Goal: Information Seeking & Learning: Learn about a topic

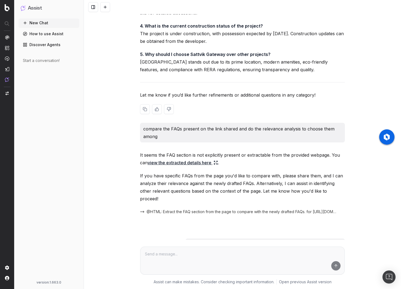
scroll to position [2432, 0]
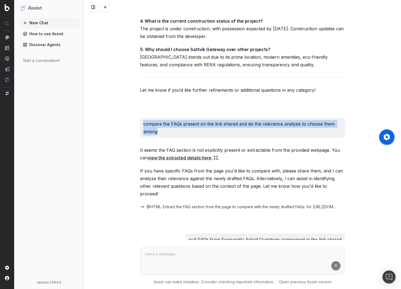
drag, startPoint x: 145, startPoint y: 110, endPoint x: 163, endPoint y: 118, distance: 19.7
click at [163, 120] on p "compare the FAQs present on the link shared and do the relevance analysis to ch…" at bounding box center [242, 127] width 199 height 15
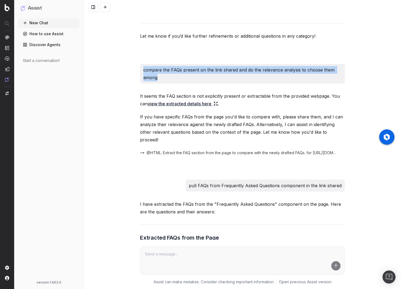
scroll to position [2538, 0]
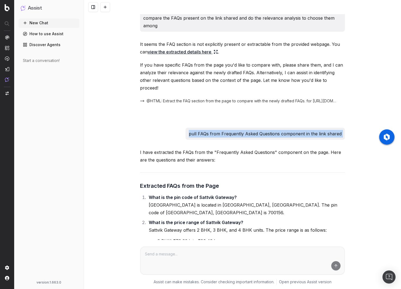
drag, startPoint x: 191, startPoint y: 112, endPoint x: 339, endPoint y: 120, distance: 148.1
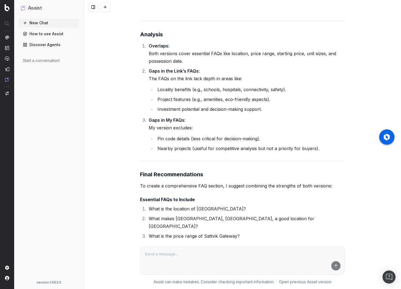
scroll to position [5154, 0]
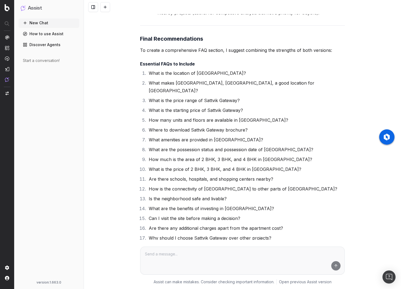
drag, startPoint x: 254, startPoint y: 233, endPoint x: 343, endPoint y: 235, distance: 88.4
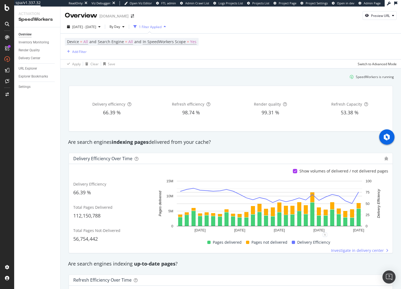
click at [300, 40] on div "Device = All and Search Engine = All and In SpeedWorkers Scope = Yes Add Filter" at bounding box center [231, 47] width 332 height 26
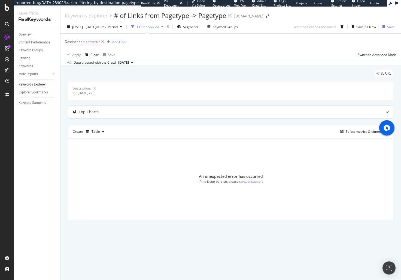
click at [102, 42] on icon at bounding box center [102, 41] width 5 height 5
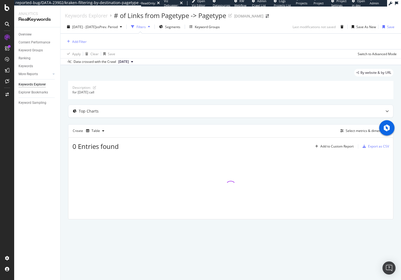
click at [186, 40] on div "Add Filter" at bounding box center [231, 42] width 332 height 16
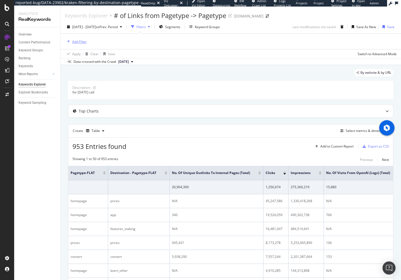
click at [81, 42] on div "Add Filter" at bounding box center [79, 41] width 14 height 5
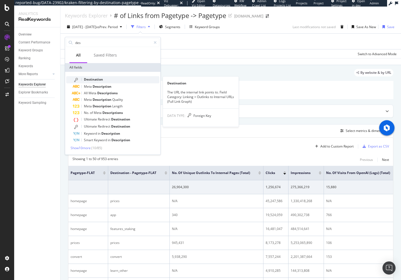
type input "des"
click at [105, 79] on div "Destination" at bounding box center [116, 79] width 87 height 7
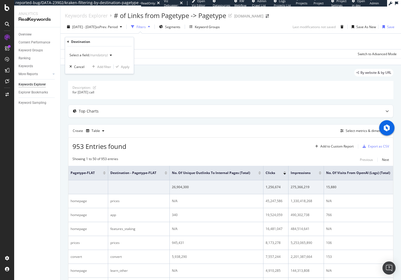
click at [97, 55] on div "(mandatory)" at bounding box center [98, 55] width 19 height 5
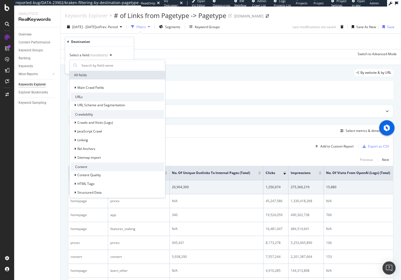
click at [97, 55] on div "(mandatory)" at bounding box center [98, 55] width 19 height 5
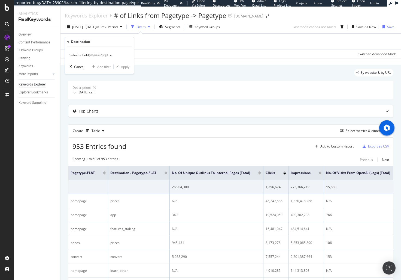
click at [110, 55] on icon "button" at bounding box center [111, 54] width 2 height 3
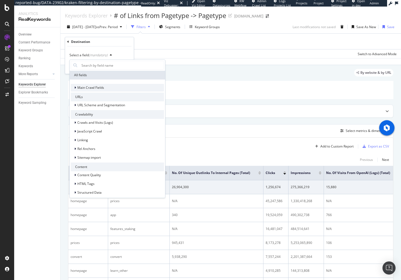
click at [74, 88] on icon at bounding box center [75, 87] width 2 height 3
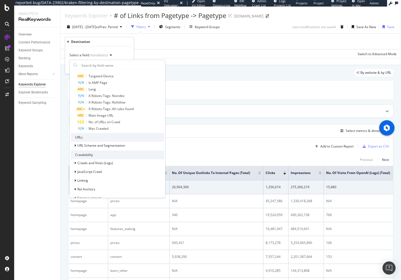
scroll to position [136, 0]
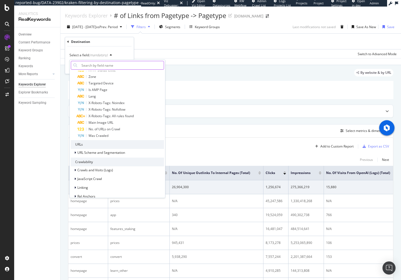
click at [103, 62] on input "text" at bounding box center [121, 65] width 85 height 9
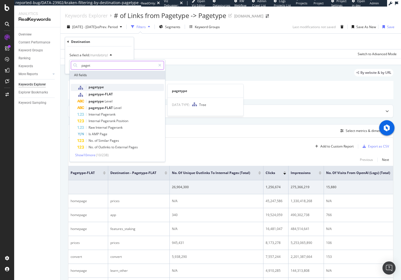
type input "paget"
click at [114, 90] on div "pagetype" at bounding box center [120, 87] width 87 height 7
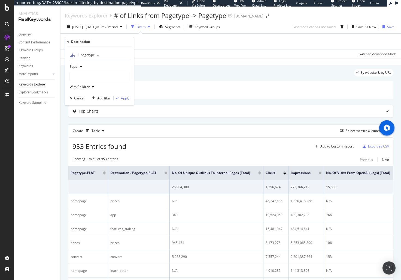
click at [95, 76] on div at bounding box center [99, 76] width 59 height 9
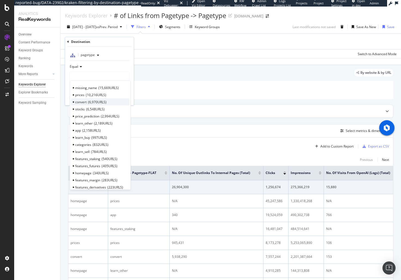
click at [103, 104] on span "6,970 URLS" at bounding box center [97, 102] width 19 height 5
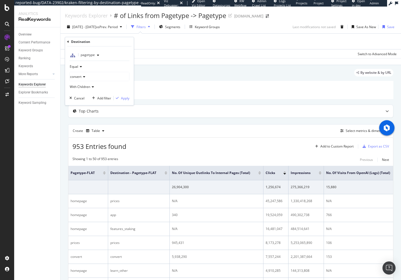
click at [91, 87] on icon at bounding box center [92, 86] width 4 height 3
click at [88, 84] on span "With Children" at bounding box center [80, 86] width 20 height 5
click at [124, 99] on div "Apply" at bounding box center [125, 98] width 8 height 5
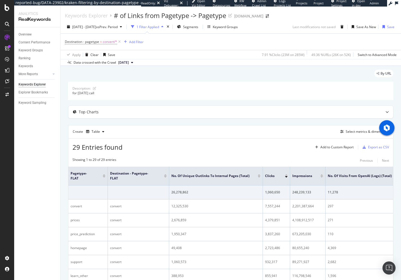
click at [22, 226] on div "Overview Content Performance Keyword Groups Ranking Keywords More Reports Count…" at bounding box center [37, 153] width 46 height 252
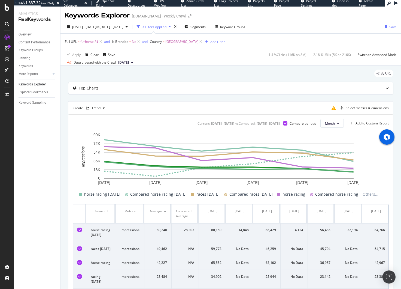
click at [318, 33] on div "Full URL = ^.*horse.*$ and Is Branded = No and Country = Australia Add Filter A…" at bounding box center [231, 46] width 341 height 26
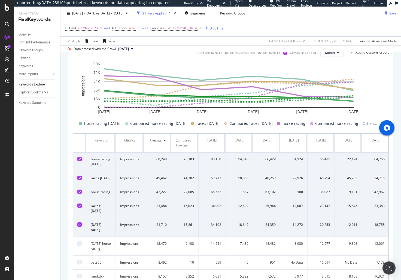
scroll to position [39, 0]
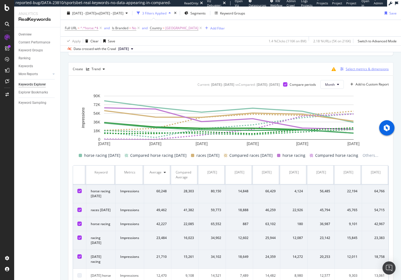
click at [354, 70] on div "Select metrics & dimensions" at bounding box center [367, 69] width 43 height 5
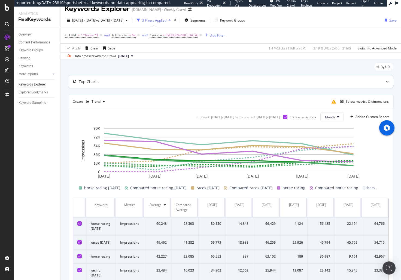
scroll to position [0, 0]
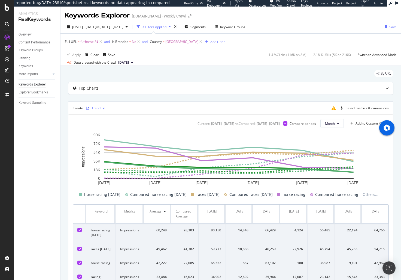
click at [101, 106] on div "button" at bounding box center [104, 107] width 7 height 3
click at [116, 106] on div "Create Trend Select metrics & dimensions" at bounding box center [231, 107] width 326 height 13
click at [193, 73] on div "By URL" at bounding box center [231, 76] width 326 height 12
click at [353, 108] on div "Select metrics & dimensions" at bounding box center [367, 108] width 43 height 5
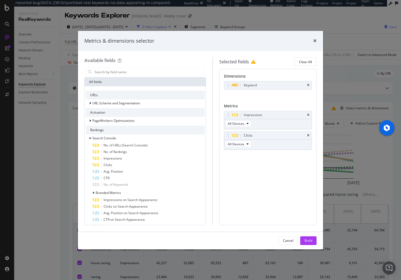
click at [271, 71] on div "Dimensions Keyword You can use this field as a dimension Metrics Impressions Al…" at bounding box center [268, 147] width 97 height 156
click at [127, 73] on input "modal" at bounding box center [149, 72] width 111 height 8
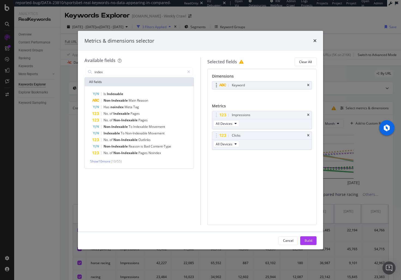
drag, startPoint x: 115, startPoint y: 93, endPoint x: 258, endPoint y: 86, distance: 143.3
click at [258, 86] on div "Available fields index All fields Is Indexable Non-Indexable Main Reason Has no…" at bounding box center [201, 140] width 232 height 167
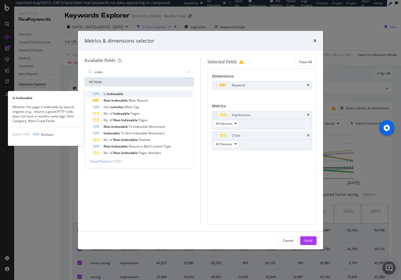
click at [117, 92] on span "Indexable" at bounding box center [115, 93] width 16 height 5
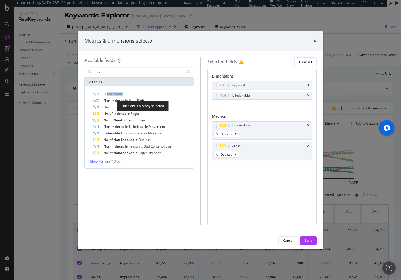
click at [117, 92] on span "Indexable" at bounding box center [115, 93] width 16 height 5
click at [254, 95] on div "Is Indexable" at bounding box center [269, 95] width 76 height 5
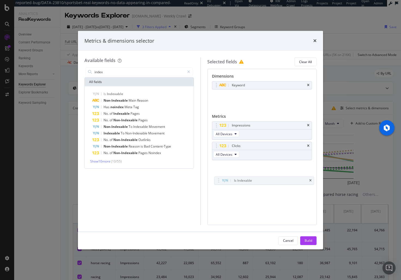
drag, startPoint x: 252, startPoint y: 95, endPoint x: 252, endPoint y: 175, distance: 79.6
click at [253, 177] on body "reported-bug/DATA-23810/sportsbet-real-keywords-no-data-appearing-in-compared-p…" at bounding box center [200, 140] width 401 height 280
drag, startPoint x: 252, startPoint y: 95, endPoint x: 245, endPoint y: 185, distance: 89.7
click at [245, 185] on body "reported-bug/DATA-23810/sportsbet-real-keywords-no-data-appearing-in-compared-p…" at bounding box center [200, 140] width 401 height 280
click at [245, 185] on div "Dimensions Keyword Is Indexable You can use this field as a dimension Metrics I…" at bounding box center [263, 147] width 110 height 156
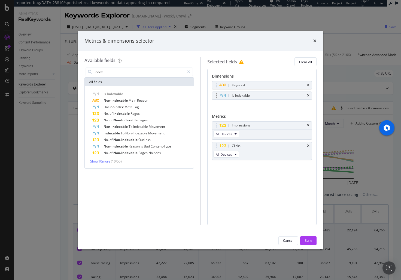
click at [307, 95] on div "Is Indexable" at bounding box center [262, 96] width 100 height 8
click at [309, 95] on icon "times" at bounding box center [308, 95] width 2 height 3
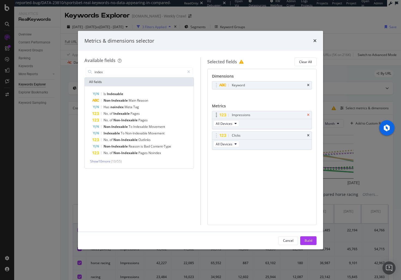
click at [308, 113] on icon "times" at bounding box center [308, 114] width 2 height 3
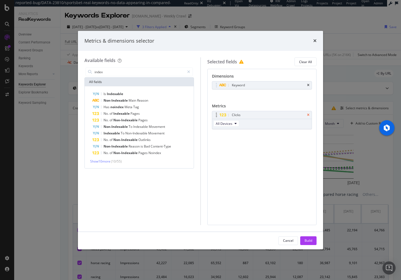
click at [308, 116] on icon "times" at bounding box center [308, 114] width 2 height 3
click at [309, 84] on icon "times" at bounding box center [308, 84] width 2 height 3
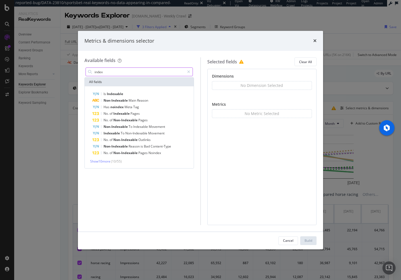
click at [121, 69] on input "index" at bounding box center [139, 72] width 91 height 8
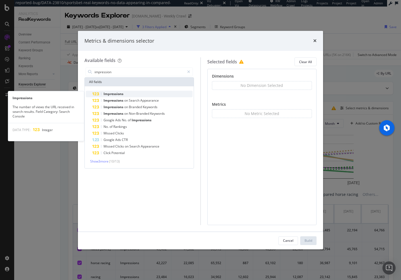
click at [135, 92] on div "Impressions" at bounding box center [142, 94] width 100 height 7
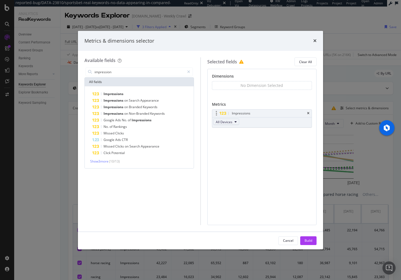
click at [228, 121] on span "All Devices" at bounding box center [224, 121] width 17 height 5
click at [100, 163] on span "Show 3 more" at bounding box center [99, 161] width 18 height 5
click at [124, 74] on input "impression" at bounding box center [139, 72] width 91 height 8
click at [131, 74] on input "impression" at bounding box center [139, 72] width 91 height 8
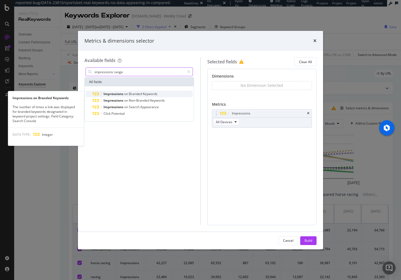
type input "impressions range"
click at [144, 95] on span "Keywords" at bounding box center [150, 93] width 15 height 5
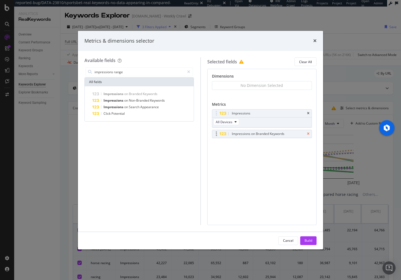
click at [310, 134] on icon "times" at bounding box center [308, 133] width 2 height 3
click at [302, 61] on div "Clear All" at bounding box center [305, 61] width 13 height 5
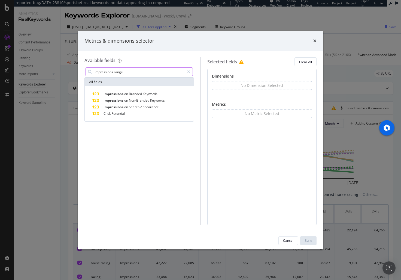
drag, startPoint x: 133, startPoint y: 71, endPoint x: 64, endPoint y: 68, distance: 69.3
click at [64, 68] on div "Metrics & dimensions selector Available fields impressions range All fields Imp…" at bounding box center [200, 140] width 401 height 280
click at [190, 72] on div "modal" at bounding box center [189, 71] width 8 height 9
click at [152, 71] on input "modal" at bounding box center [143, 72] width 99 height 8
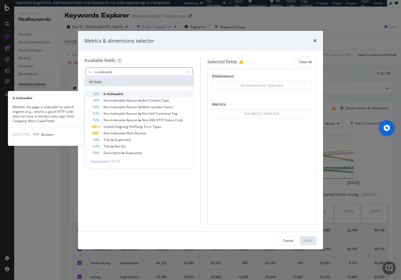
type input "is indexable"
click at [137, 92] on div "Is Indexable" at bounding box center [142, 94] width 100 height 7
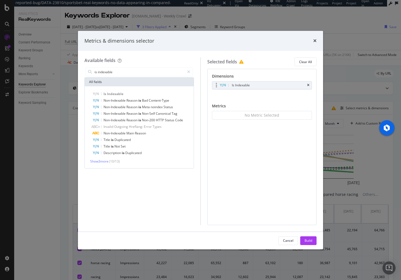
click at [215, 85] on div "modal" at bounding box center [217, 84] width 6 height 5
click at [260, 84] on div "Is Indexable" at bounding box center [269, 84] width 76 height 5
click at [266, 100] on div "Is Indexable You can use this field as a dimension" at bounding box center [262, 91] width 100 height 20
click at [314, 40] on icon "times" at bounding box center [315, 40] width 3 height 4
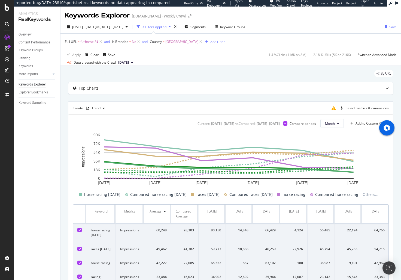
click at [91, 74] on div "By URL" at bounding box center [231, 76] width 326 height 12
click at [386, 87] on icon at bounding box center [387, 87] width 3 height 3
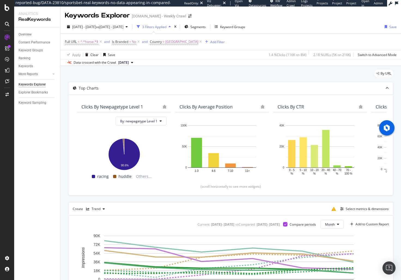
click at [248, 70] on div "By URL" at bounding box center [231, 76] width 326 height 12
